Goal: Task Accomplishment & Management: Use online tool/utility

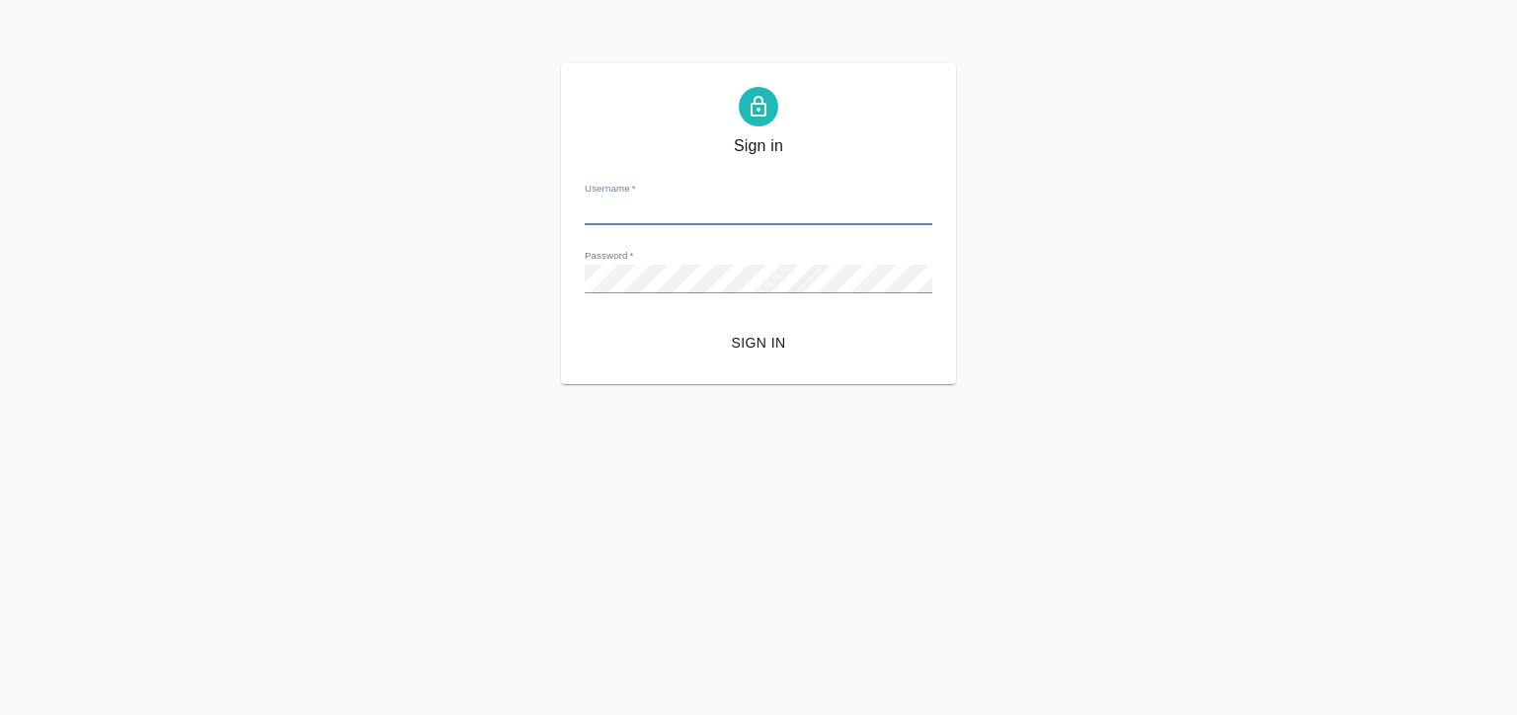
type input "e.matveeva@awatera.com"
click at [765, 312] on form "Username   * e.matveeva@awatera.com Password   * urlPath   * / Sign in" at bounding box center [759, 263] width 348 height 195
click at [754, 343] on span "Sign in" at bounding box center [759, 343] width 316 height 25
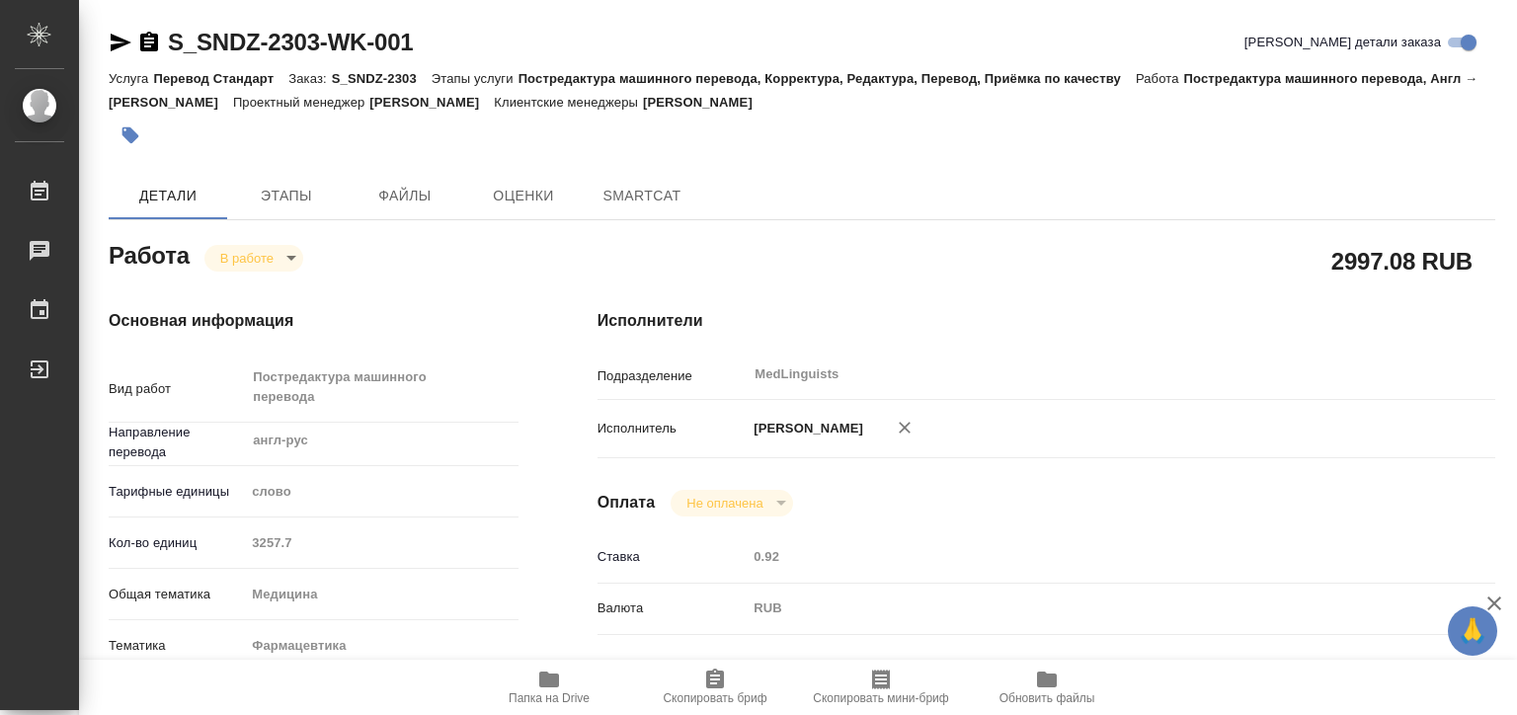
type textarea "x"
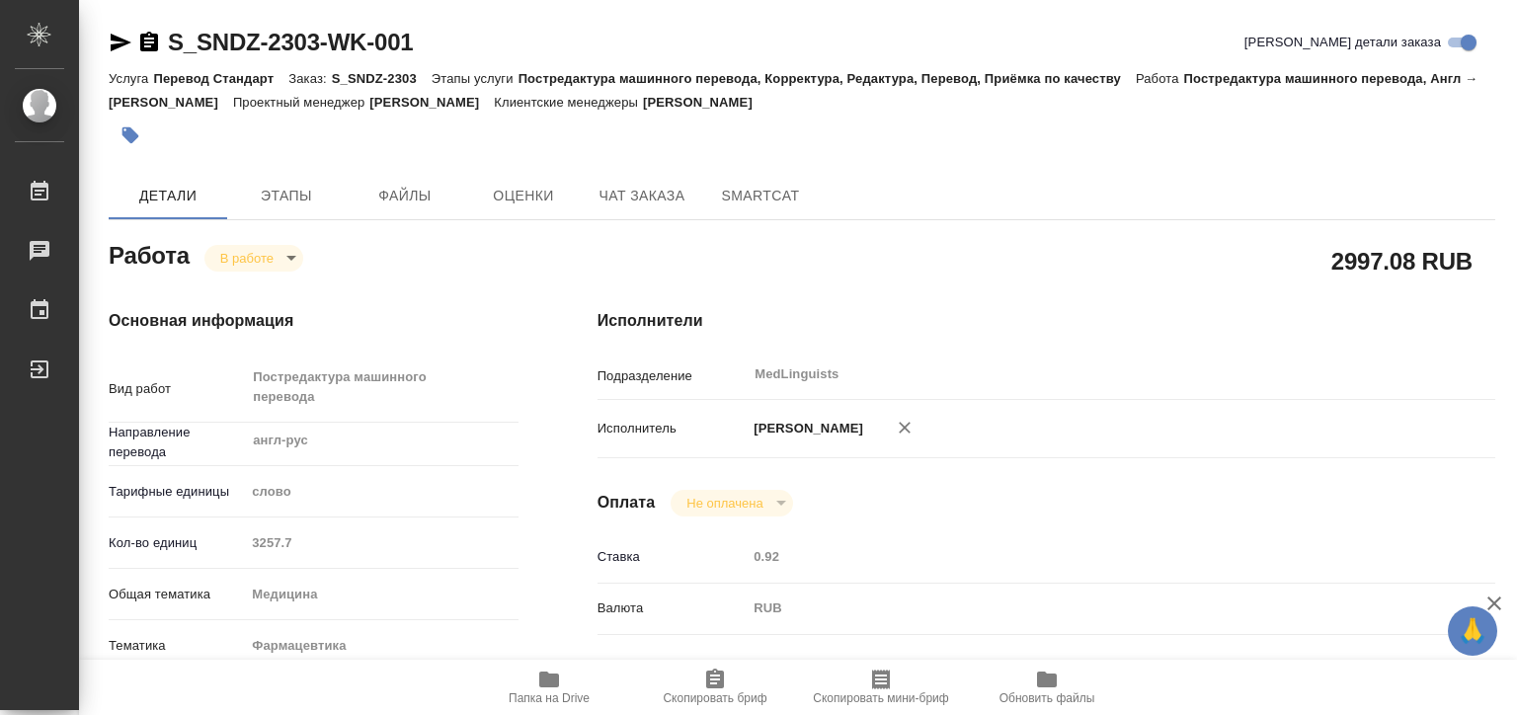
type textarea "x"
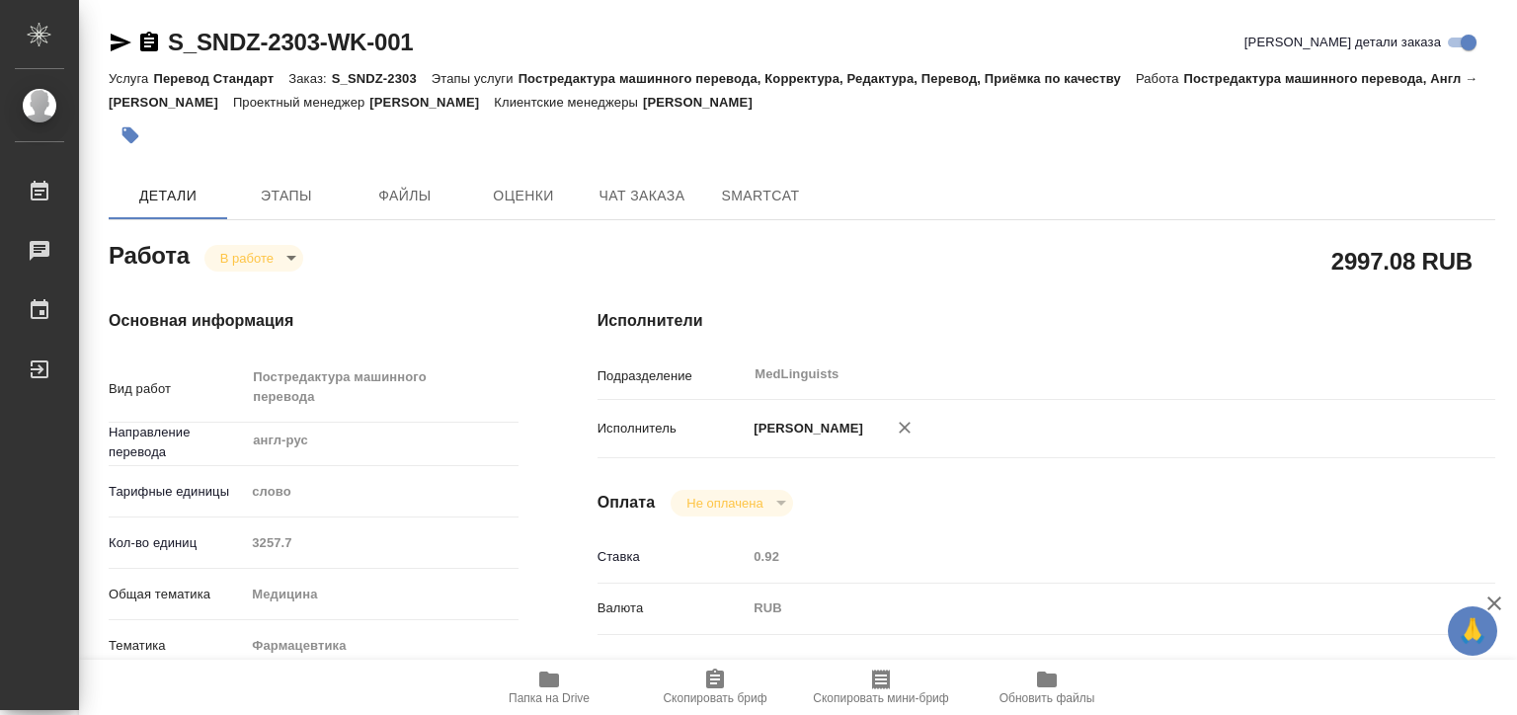
type textarea "x"
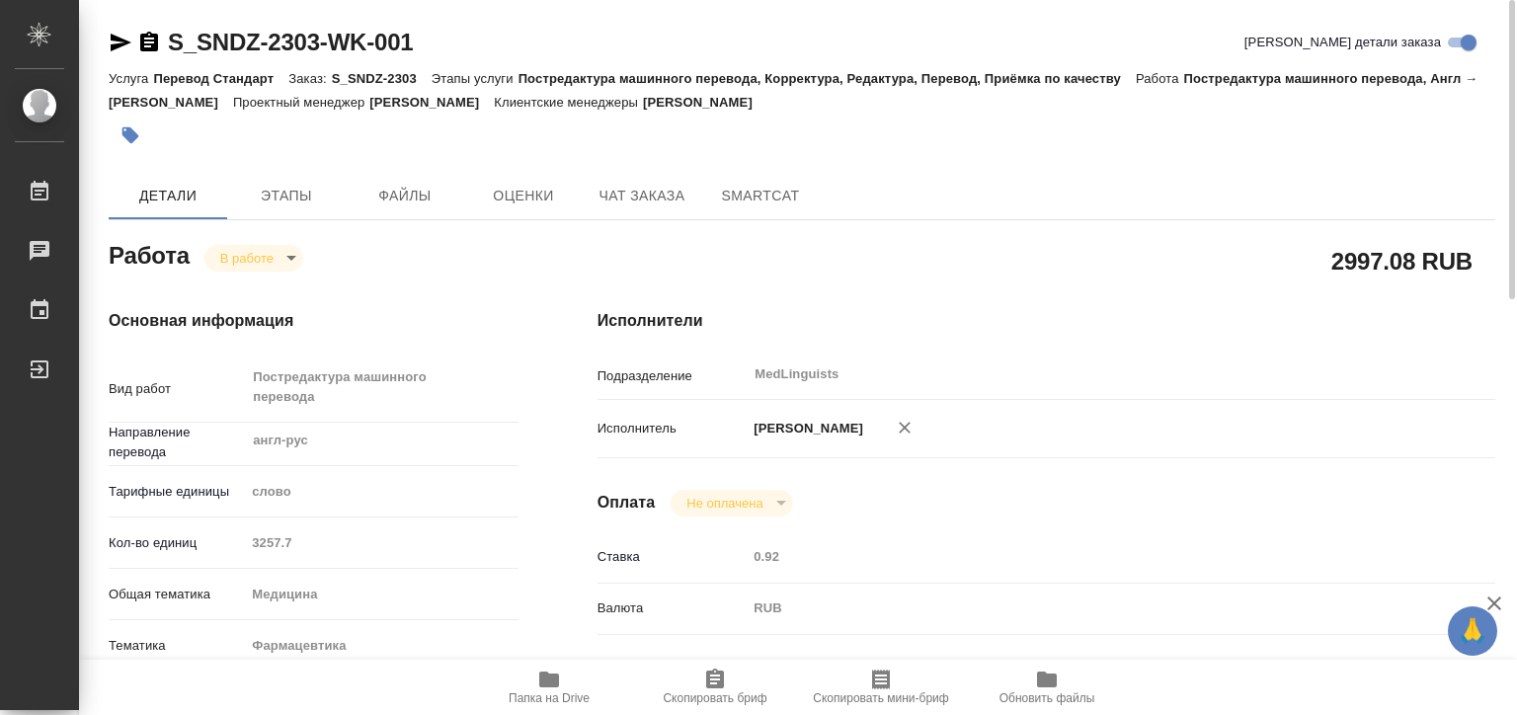
click at [550, 688] on icon "button" at bounding box center [549, 680] width 24 height 24
